Goal: Transaction & Acquisition: Subscribe to service/newsletter

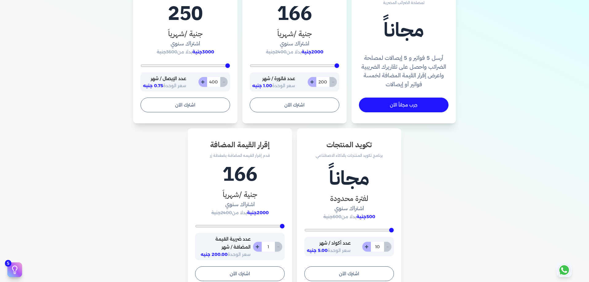
scroll to position [337, 0]
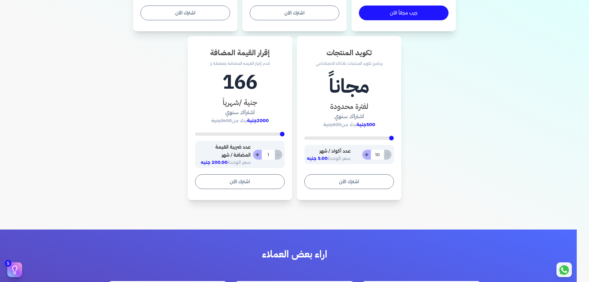
click at [368, 153] on button "+" at bounding box center [366, 155] width 9 height 10
type input "11"
click at [366, 155] on button "+" at bounding box center [366, 155] width 9 height 10
type input "12"
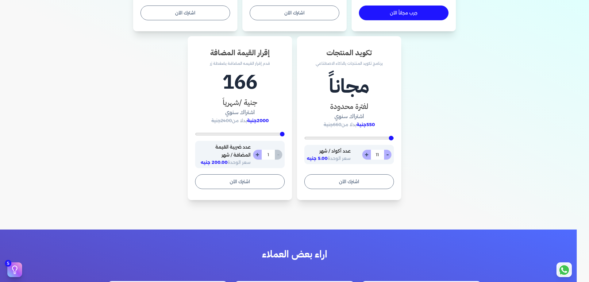
type input "12"
click at [366, 155] on button "+" at bounding box center [366, 155] width 9 height 10
type input "13"
click at [366, 155] on button "+" at bounding box center [366, 155] width 9 height 10
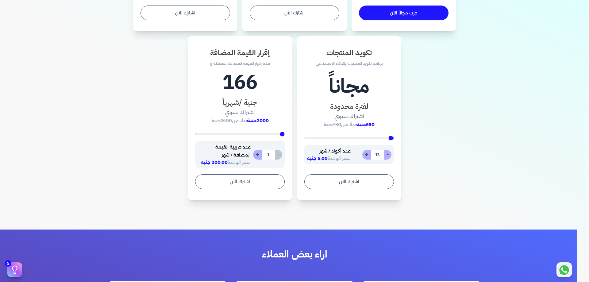
type input "14"
click at [366, 154] on button "+" at bounding box center [366, 155] width 9 height 10
type input "15"
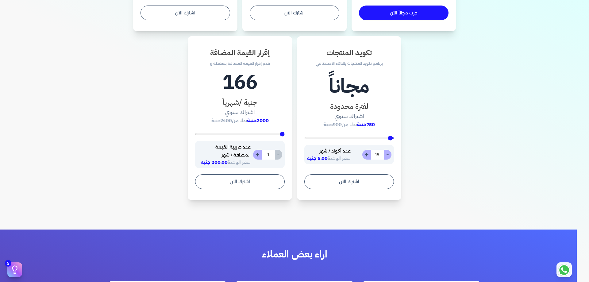
click at [367, 154] on button "+" at bounding box center [366, 155] width 9 height 10
type input "16"
click at [367, 154] on button "+" at bounding box center [366, 155] width 9 height 10
type input "17"
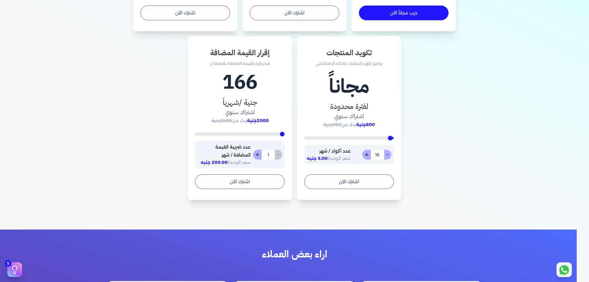
type input "17"
click at [367, 154] on button "+" at bounding box center [366, 155] width 9 height 10
type input "18"
click at [367, 154] on button "+" at bounding box center [366, 155] width 9 height 10
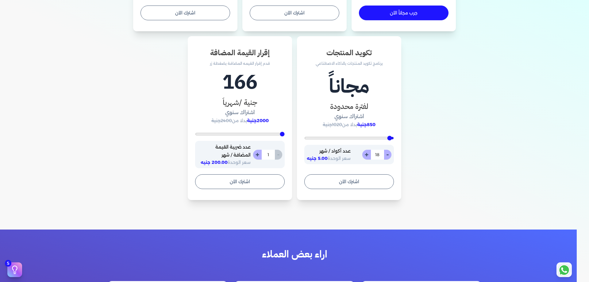
type input "19"
click at [367, 154] on button "+" at bounding box center [366, 155] width 9 height 10
type input "20"
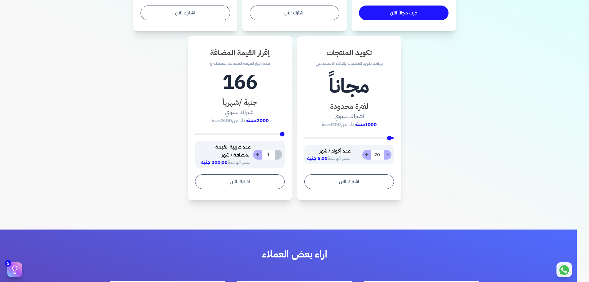
click at [367, 154] on button "+" at bounding box center [366, 155] width 9 height 10
type input "21"
click at [367, 154] on button "+" at bounding box center [366, 155] width 9 height 10
type input "22"
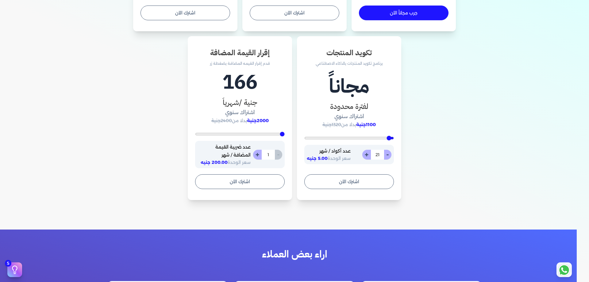
type input "22"
click at [367, 154] on button "+" at bounding box center [366, 155] width 9 height 10
type input "23"
click at [367, 154] on button "+" at bounding box center [366, 155] width 9 height 10
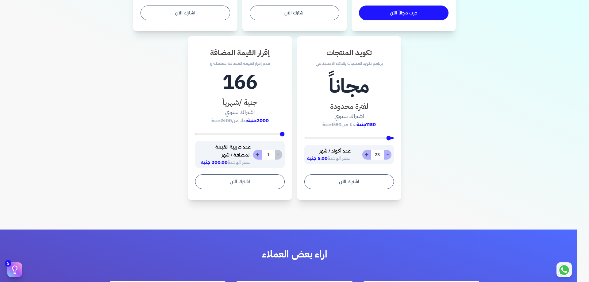
type input "24"
click at [367, 154] on button "+" at bounding box center [366, 155] width 9 height 10
type input "25"
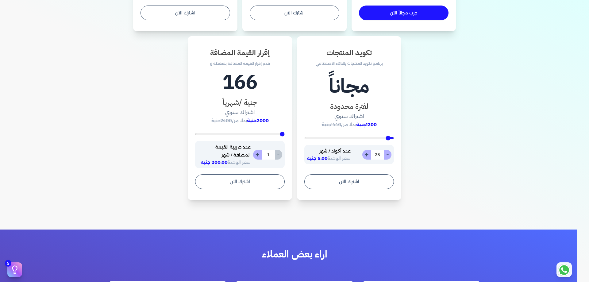
click at [367, 154] on button "+" at bounding box center [366, 155] width 9 height 10
type input "26"
click at [388, 156] on button "-" at bounding box center [387, 155] width 8 height 10
type input "25"
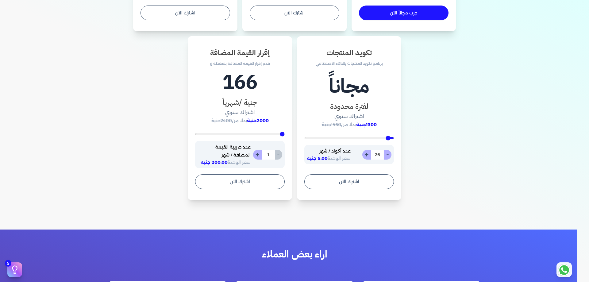
type input "25"
click at [387, 155] on button "-" at bounding box center [387, 155] width 8 height 10
type input "24"
click at [386, 155] on button "-" at bounding box center [387, 155] width 8 height 10
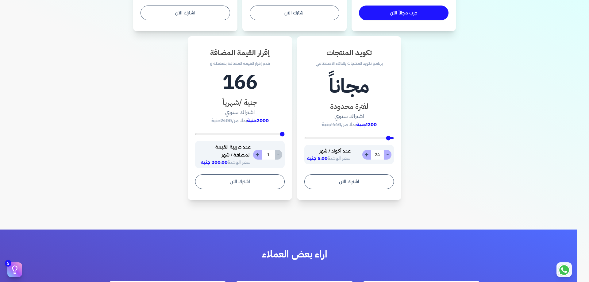
type input "23"
click at [387, 155] on button "-" at bounding box center [387, 155] width 8 height 10
type input "22"
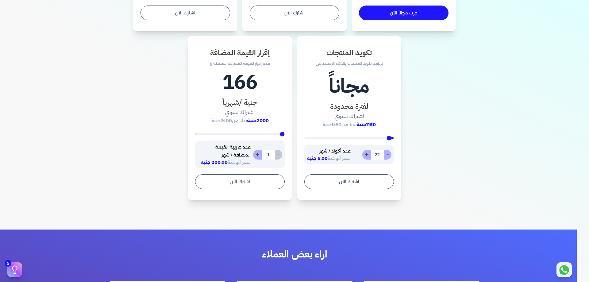
click at [388, 155] on button "-" at bounding box center [387, 155] width 8 height 10
type input "21"
click at [388, 155] on button "-" at bounding box center [387, 155] width 8 height 10
type input "20"
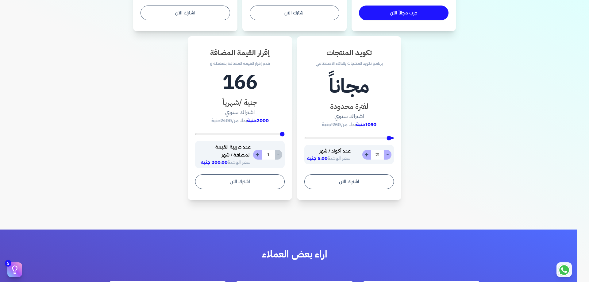
type input "20"
click at [388, 155] on button "-" at bounding box center [387, 155] width 8 height 10
type input "19"
click at [386, 155] on button "-" at bounding box center [387, 155] width 8 height 10
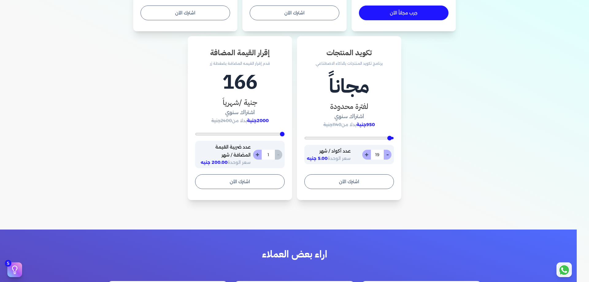
type input "18"
click at [386, 155] on button "-" at bounding box center [387, 155] width 8 height 10
type input "17"
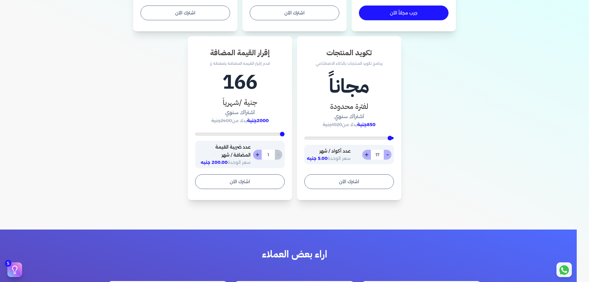
click at [387, 155] on button "-" at bounding box center [387, 155] width 8 height 10
type input "16"
click at [387, 156] on button "-" at bounding box center [387, 155] width 8 height 10
type input "15"
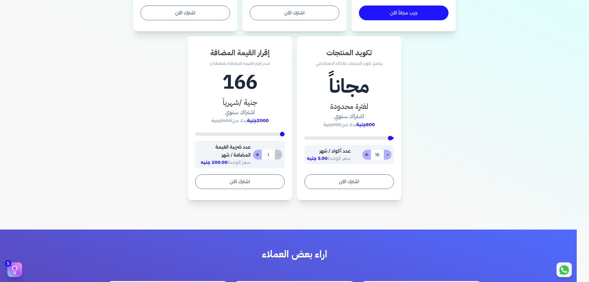
type input "15"
click at [387, 156] on button "-" at bounding box center [387, 155] width 8 height 10
type input "14"
click at [387, 156] on button "-" at bounding box center [387, 155] width 8 height 10
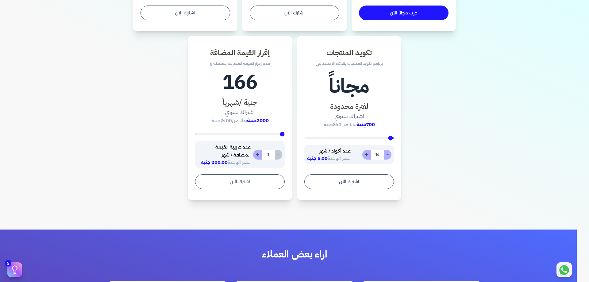
type input "13"
click at [387, 156] on button "-" at bounding box center [387, 155] width 8 height 10
type input "12"
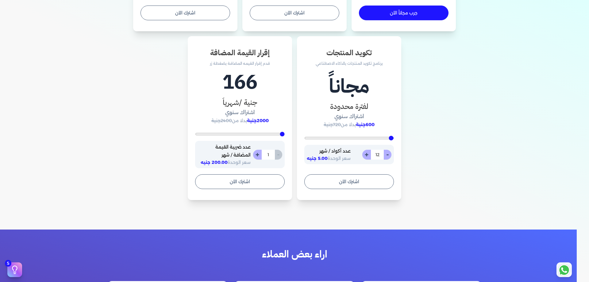
click at [387, 156] on button "-" at bounding box center [387, 155] width 8 height 10
type input "11"
click at [387, 156] on button "-" at bounding box center [387, 155] width 8 height 10
type input "10"
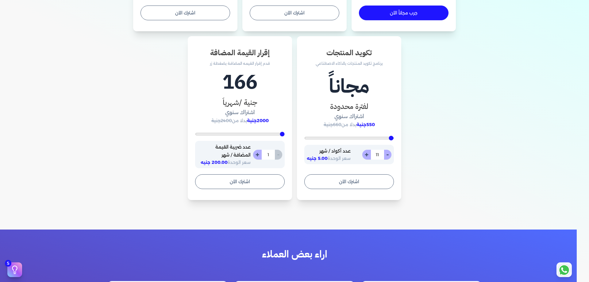
type input "10"
click at [387, 156] on div "- 10 +" at bounding box center [376, 155] width 29 height 10
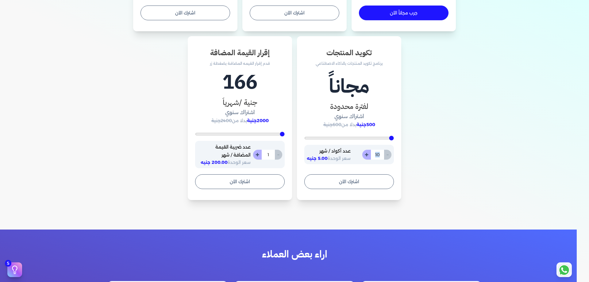
click at [387, 156] on div "- 10 +" at bounding box center [376, 155] width 29 height 10
click at [405, 161] on div "سد التزامك الضريبي برنامج لتسهيل إرسال الفواتير والإيصالات الإلكترونية لمصلحة ا…" at bounding box center [294, 38] width 392 height 324
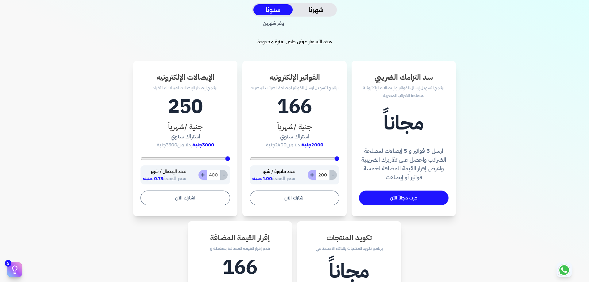
scroll to position [61, 0]
